Goal: Information Seeking & Learning: Learn about a topic

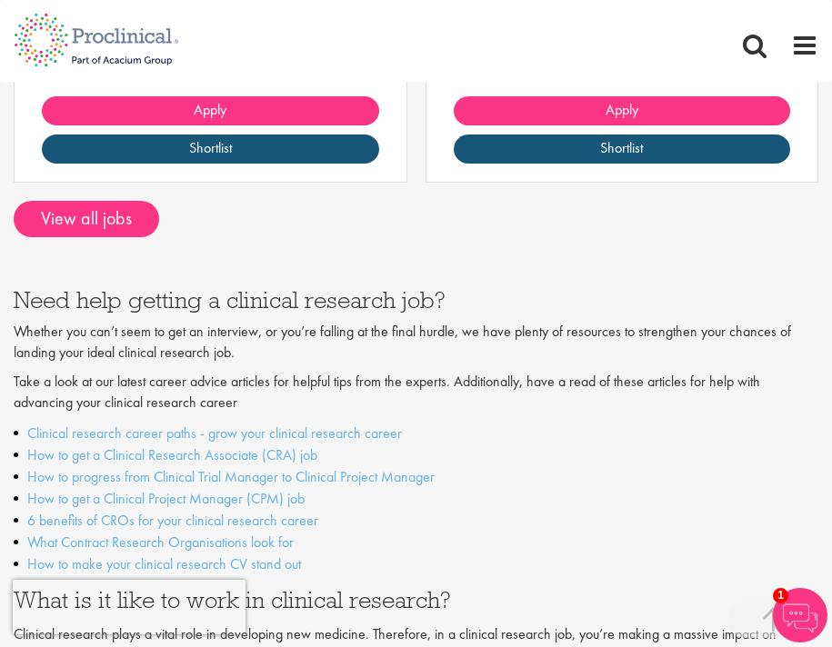
scroll to position [2908, 0]
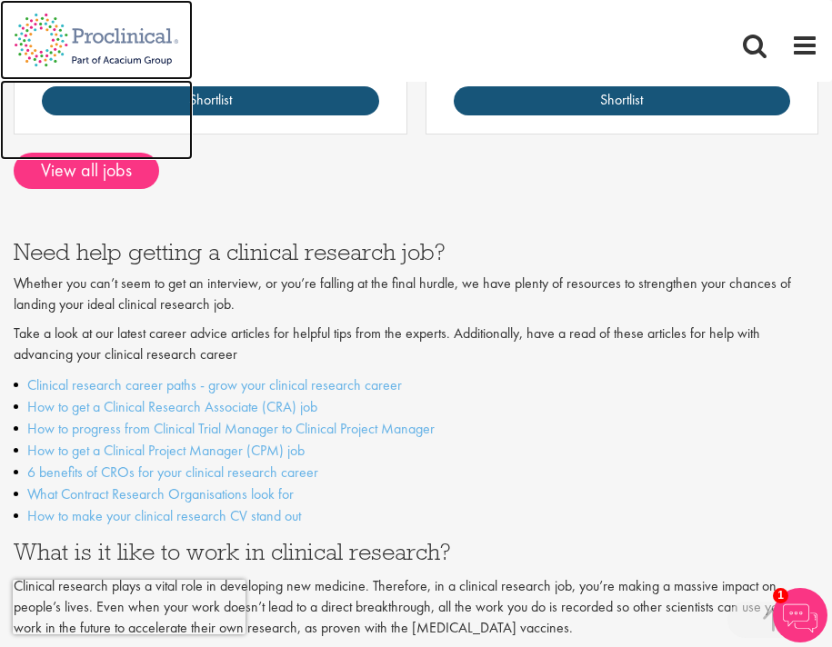
click at [61, 144] on img at bounding box center [96, 120] width 193 height 80
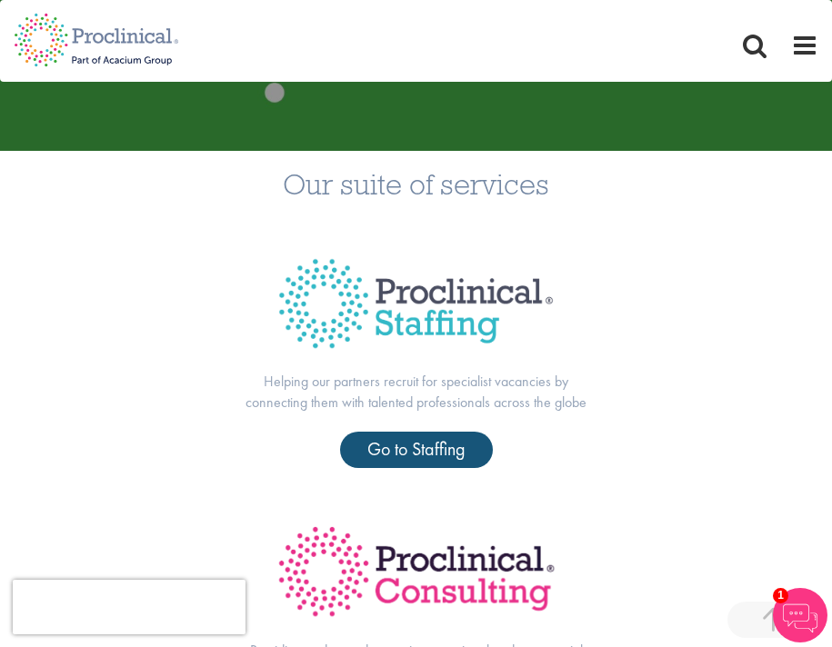
scroll to position [364, 0]
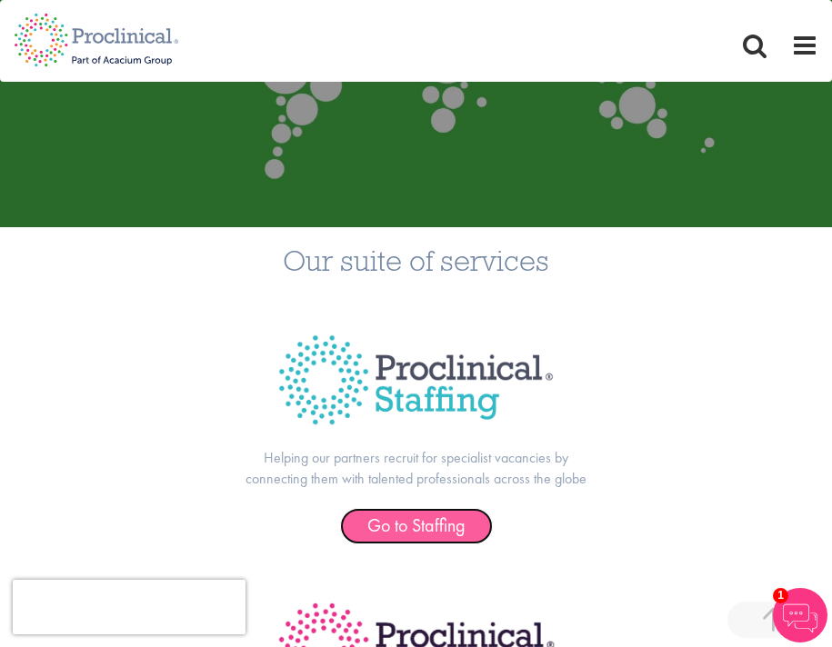
click at [398, 520] on span "Go to Staffing" at bounding box center [416, 525] width 98 height 24
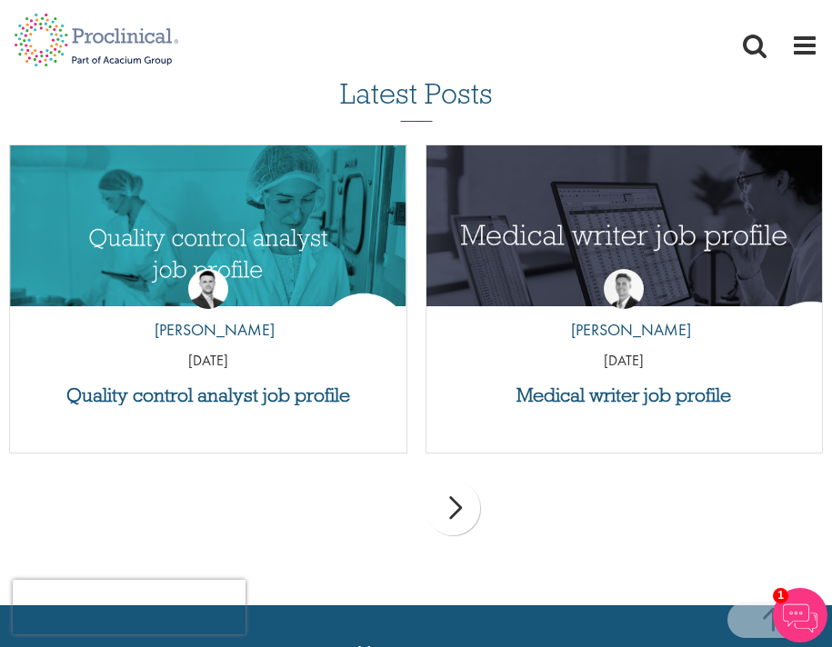
scroll to position [2454, 0]
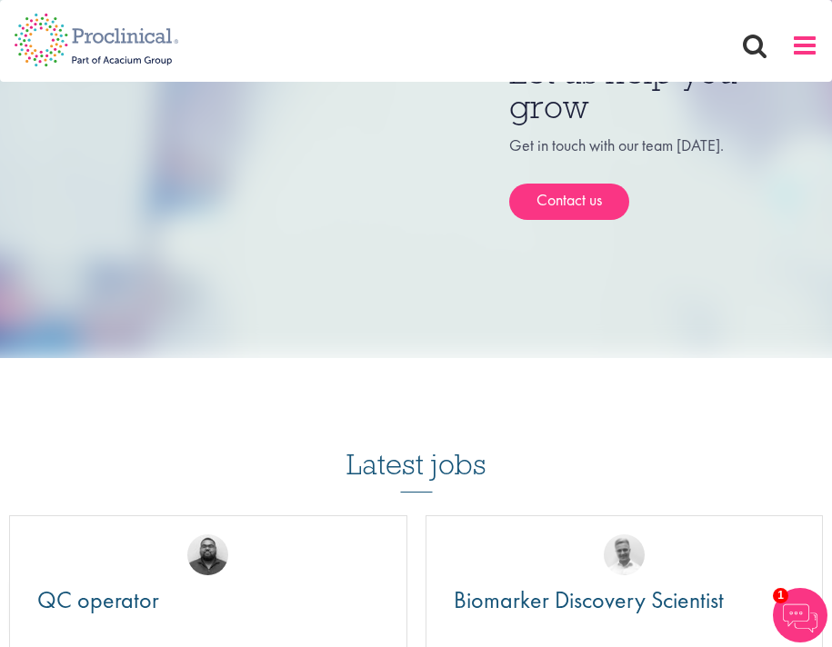
click at [806, 57] on span at bounding box center [804, 45] width 27 height 27
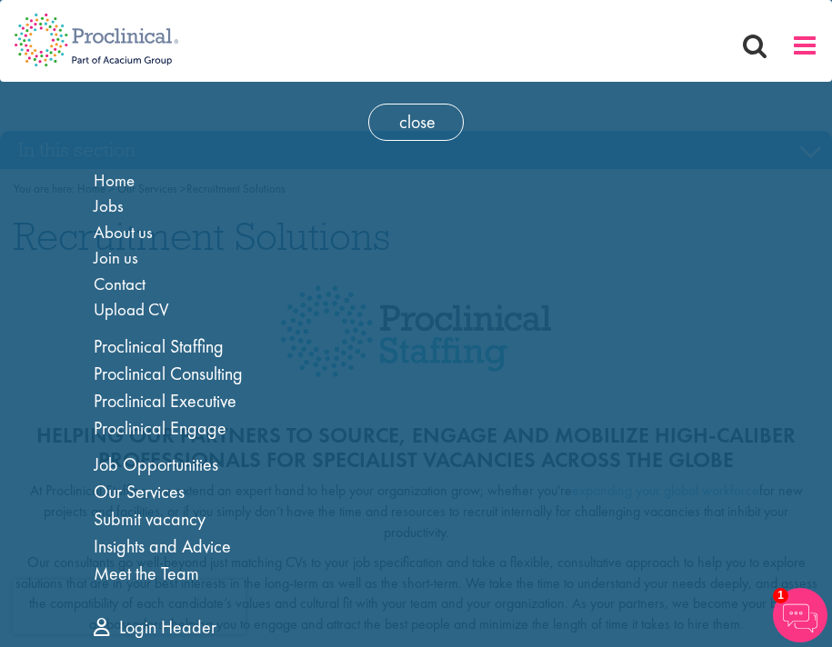
scroll to position [0, 0]
click at [115, 204] on span "Jobs" at bounding box center [109, 206] width 30 height 23
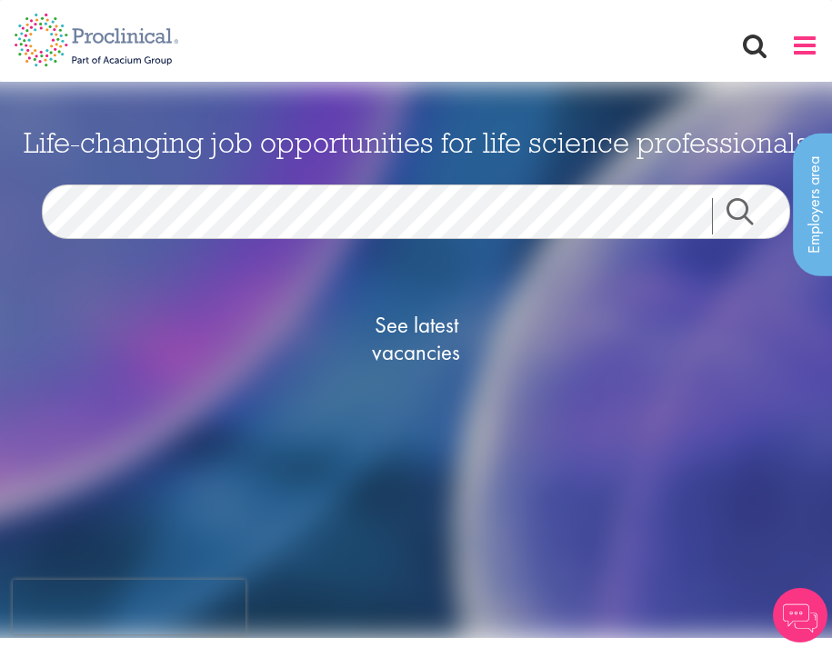
click at [809, 48] on span at bounding box center [804, 45] width 27 height 27
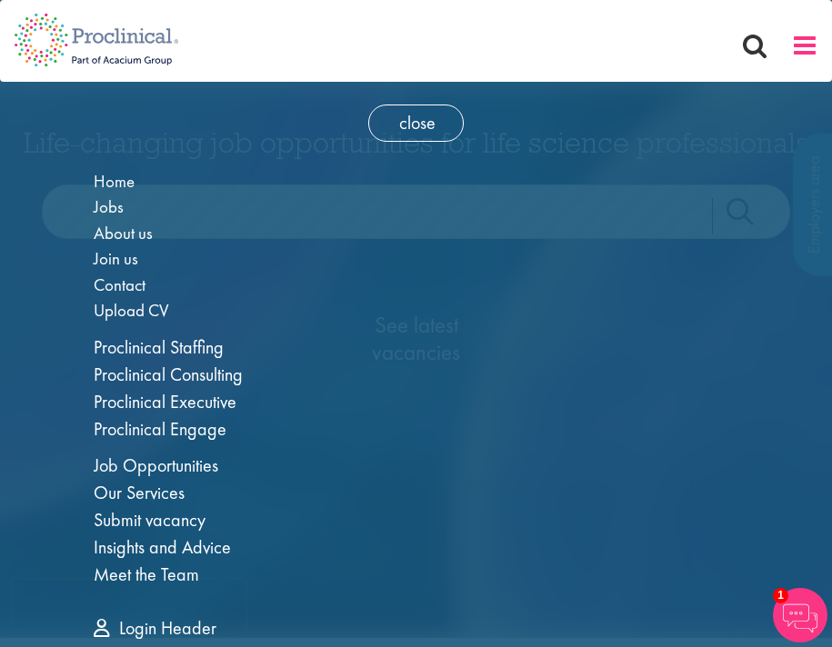
click at [809, 48] on span at bounding box center [804, 45] width 27 height 27
click at [115, 203] on span "Jobs" at bounding box center [109, 206] width 30 height 23
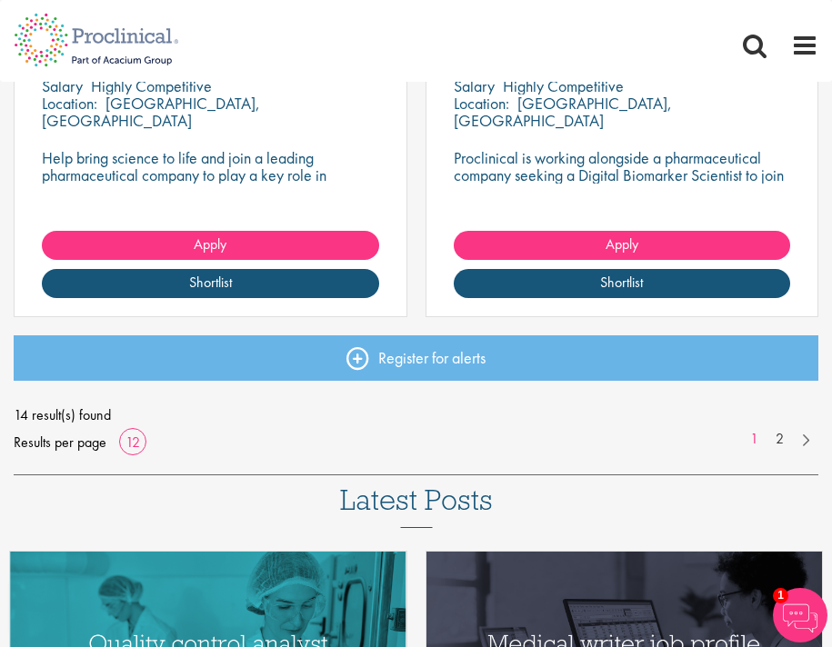
scroll to position [2454, 0]
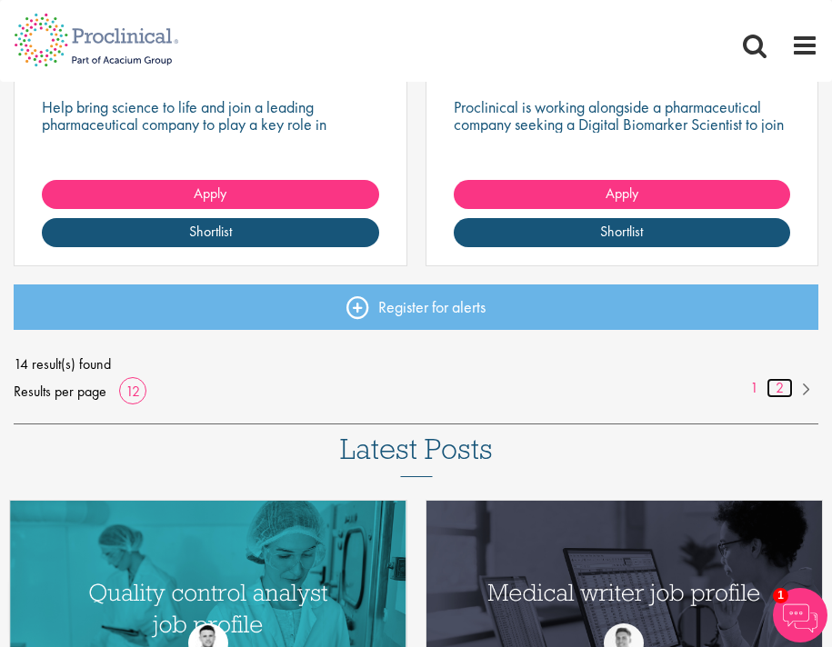
click at [783, 390] on link "2" at bounding box center [779, 388] width 26 height 21
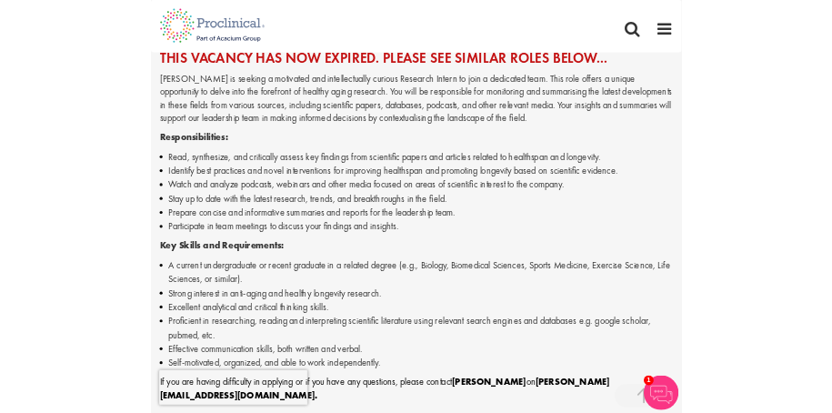
scroll to position [636, 0]
